Goal: Check status: Check status

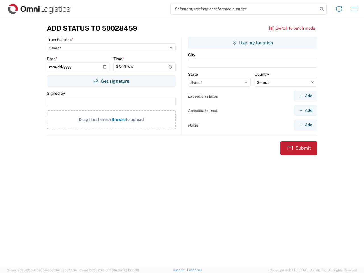
click at [245, 9] on input "search" at bounding box center [244, 8] width 147 height 11
click at [322, 9] on icon at bounding box center [322, 9] width 8 height 8
click at [339, 9] on icon at bounding box center [339, 8] width 9 height 9
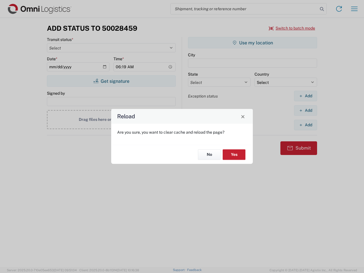
click at [355, 9] on div "Reload Are you sure, you want to clear cache and reload the page? No Yes" at bounding box center [182, 136] width 364 height 273
click at [292, 28] on div "Reload Are you sure, you want to clear cache and reload the page? No Yes" at bounding box center [182, 136] width 364 height 273
click at [111, 81] on div "Reload Are you sure, you want to clear cache and reload the page? No Yes" at bounding box center [182, 136] width 364 height 273
click at [253, 43] on div "Reload Are you sure, you want to clear cache and reload the page? No Yes" at bounding box center [182, 136] width 364 height 273
click at [306, 96] on div "Reload Are you sure, you want to clear cache and reload the page? No Yes" at bounding box center [182, 136] width 364 height 273
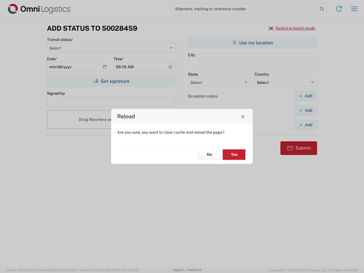
click at [306, 110] on div "Reload Are you sure, you want to clear cache and reload the page? No Yes" at bounding box center [182, 136] width 364 height 273
click at [306, 125] on div "Reload Are you sure, you want to clear cache and reload the page? No Yes" at bounding box center [182, 136] width 364 height 273
